Goal: Browse casually

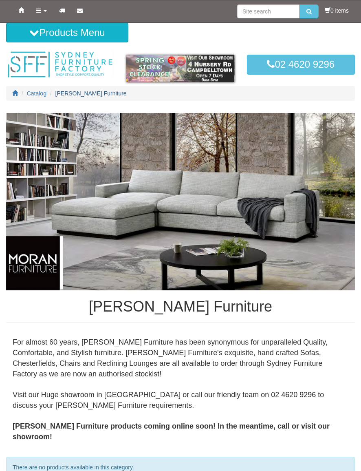
click at [75, 92] on span "[PERSON_NAME] Furniture" at bounding box center [90, 93] width 71 height 7
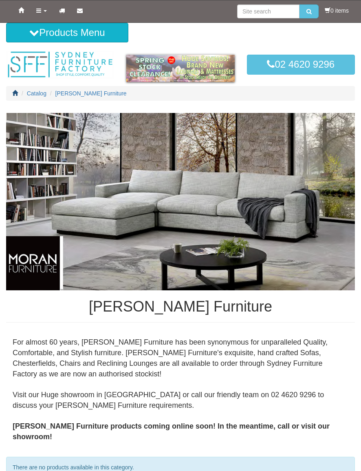
click at [13, 93] on icon at bounding box center [15, 93] width 6 height 6
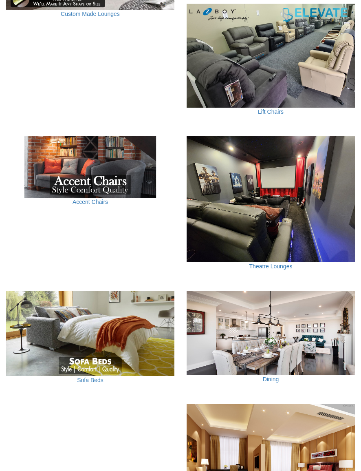
scroll to position [528, 0]
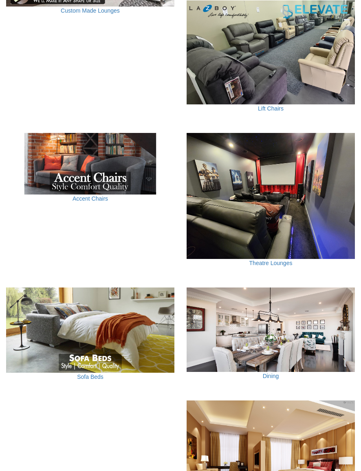
click at [104, 171] on img at bounding box center [90, 164] width 168 height 62
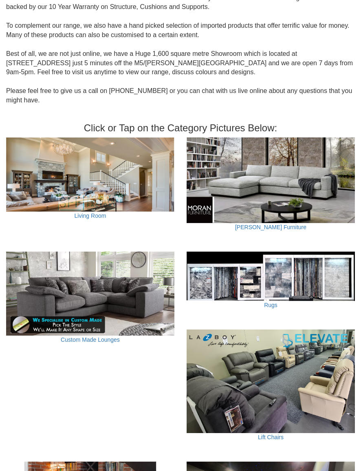
scroll to position [198, 0]
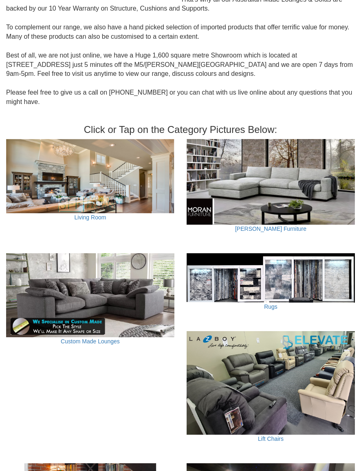
click at [107, 172] on img at bounding box center [90, 176] width 168 height 74
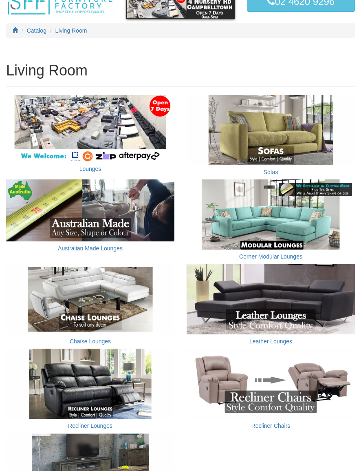
scroll to position [57, 0]
